Goal: Task Accomplishment & Management: Use online tool/utility

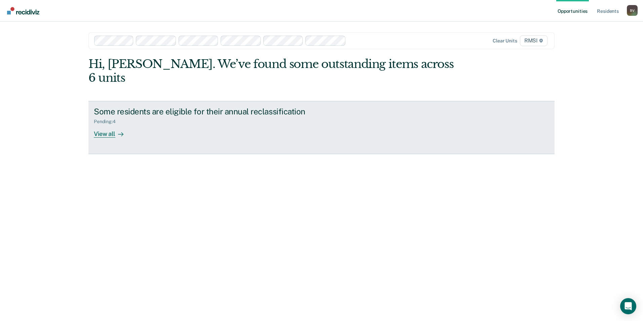
click at [113, 125] on div "View all" at bounding box center [113, 131] width 38 height 13
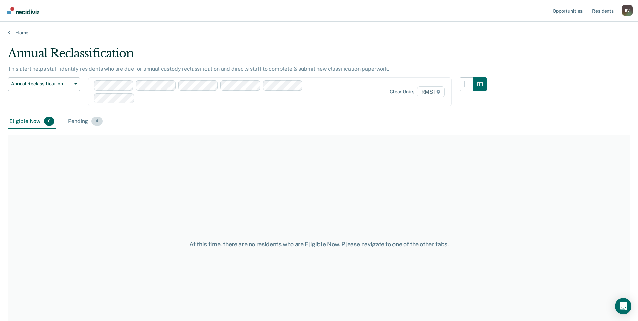
click at [94, 121] on span "4" at bounding box center [97, 121] width 11 height 9
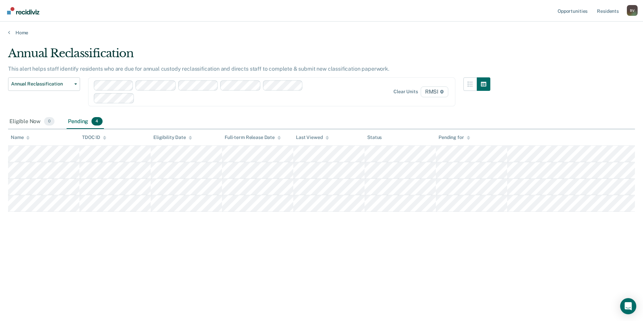
click at [123, 198] on div "Annual Reclassification This alert helps staff identify residents who are due f…" at bounding box center [321, 158] width 627 height 224
